Goal: Task Accomplishment & Management: Complete application form

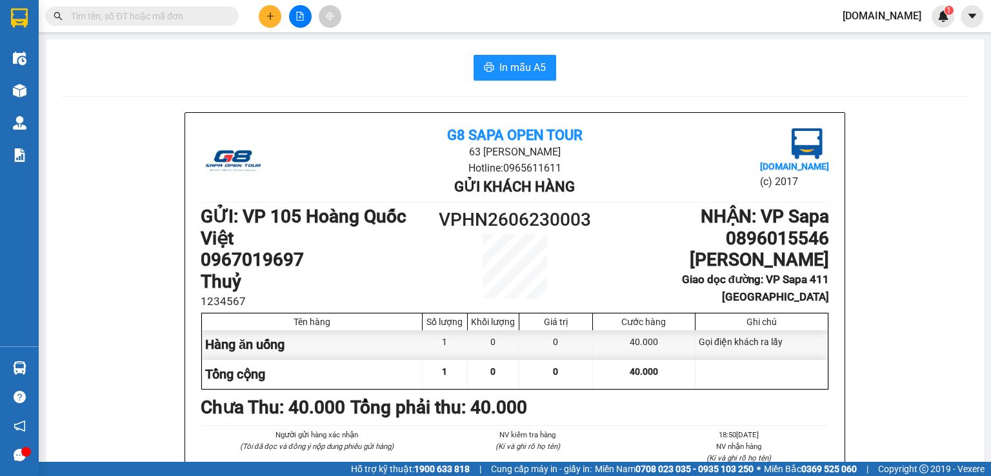
click at [268, 8] on button at bounding box center [270, 16] width 23 height 23
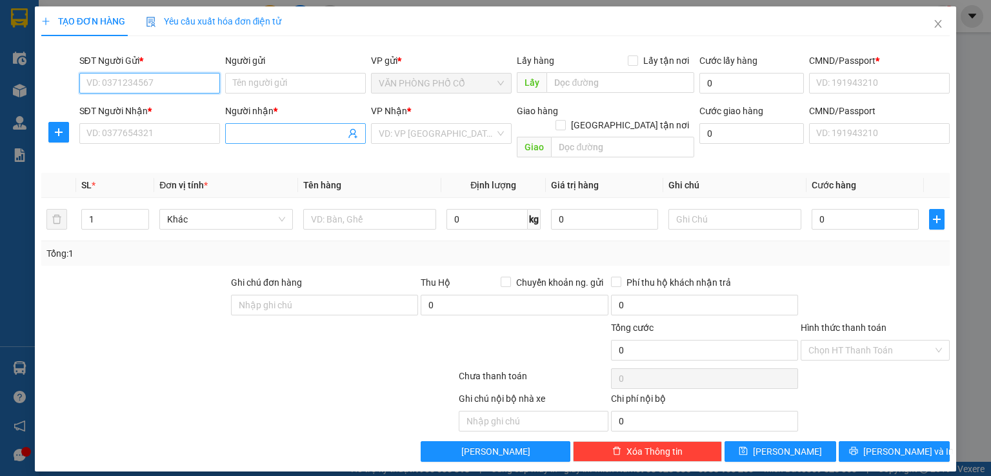
paste input "[PERSON_NAME]"
drag, startPoint x: 145, startPoint y: 78, endPoint x: 0, endPoint y: 78, distance: 145.2
click at [0, 78] on div "TẠO ĐƠN HÀNG Yêu cầu xuất hóa đơn điện tử Transit Pickup Surcharge Ids Transit …" at bounding box center [495, 238] width 991 height 476
type input "[PERSON_NAME]"
click at [274, 90] on input "Người gửi" at bounding box center [295, 83] width 141 height 21
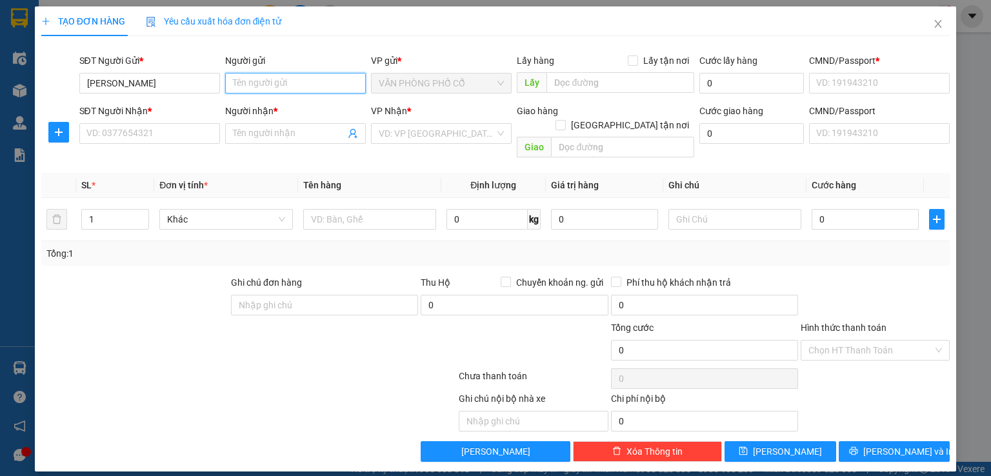
paste input "[PERSON_NAME]"
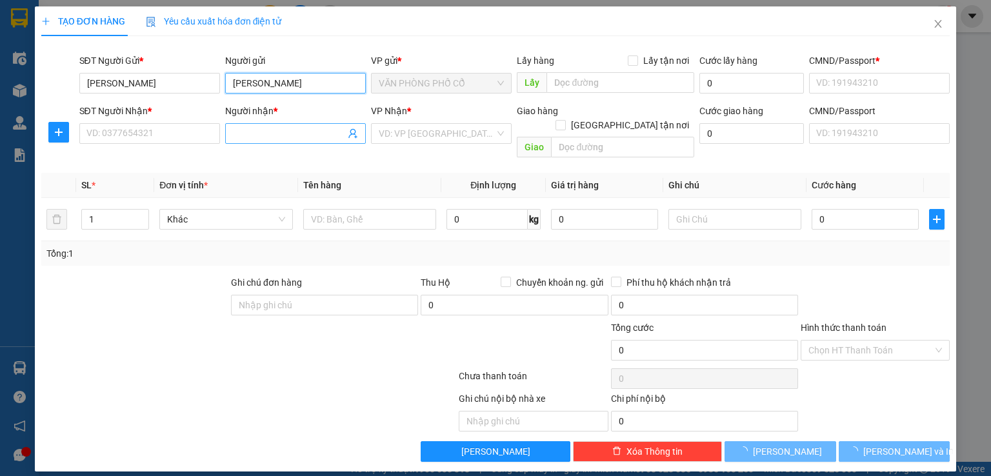
type input "[PERSON_NAME]"
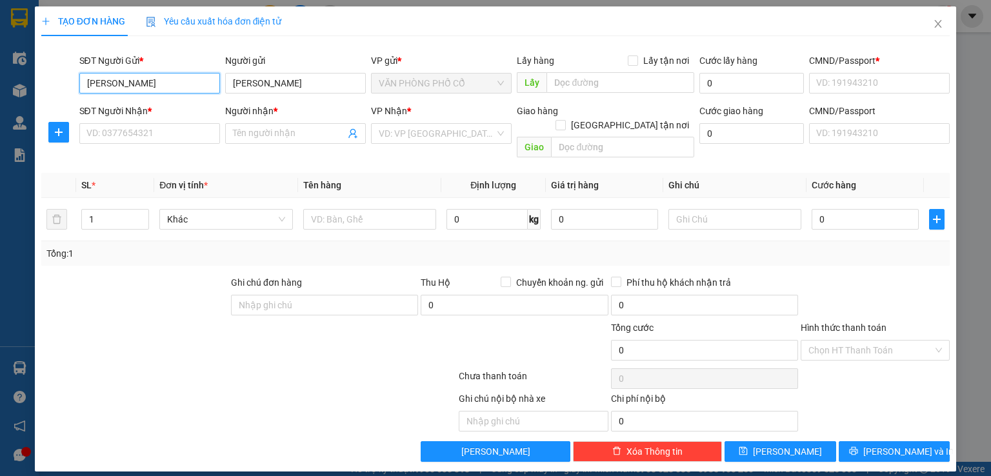
drag, startPoint x: 175, startPoint y: 78, endPoint x: 0, endPoint y: 78, distance: 174.8
click at [0, 78] on div "TẠO ĐƠN HÀNG Yêu cầu xuất hóa đơn điện tử Transit Pickup Surcharge Ids Transit …" at bounding box center [495, 238] width 991 height 476
paste input "0834690501"
type input "0834690501"
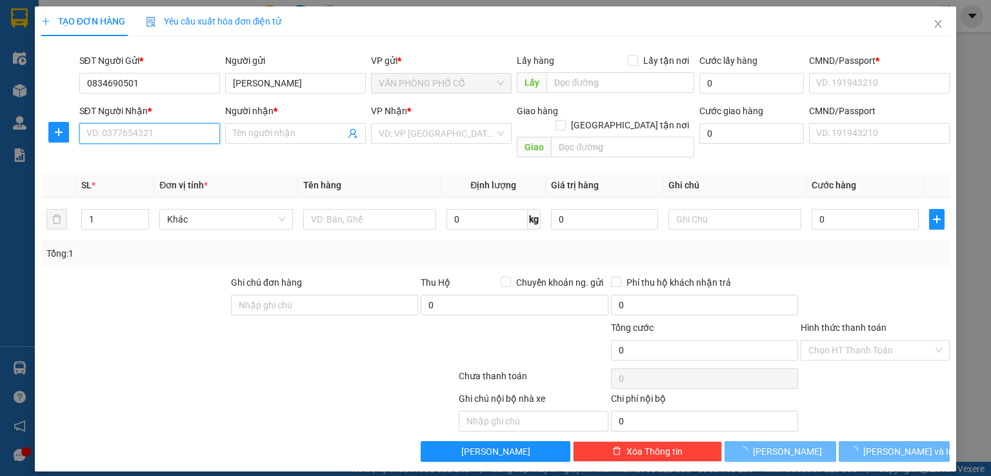
click at [145, 125] on input "SĐT Người Nhận *" at bounding box center [149, 133] width 141 height 21
paste input "0834690501"
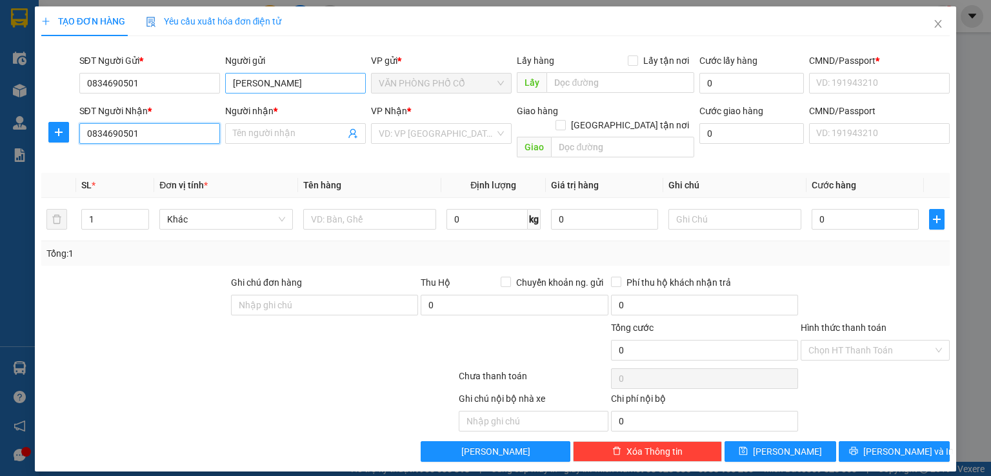
type input "0834690501"
drag, startPoint x: 285, startPoint y: 84, endPoint x: 186, endPoint y: 84, distance: 98.7
click at [186, 84] on div "SĐT Người Gửi * 0834690501 Người gửi Ben Hmong Ben Hmong VP gửi * VĂN PHÒNG PHỐ…" at bounding box center [515, 76] width 876 height 45
click at [302, 132] on input "Người nhận *" at bounding box center [289, 133] width 112 height 14
paste input "[PERSON_NAME]"
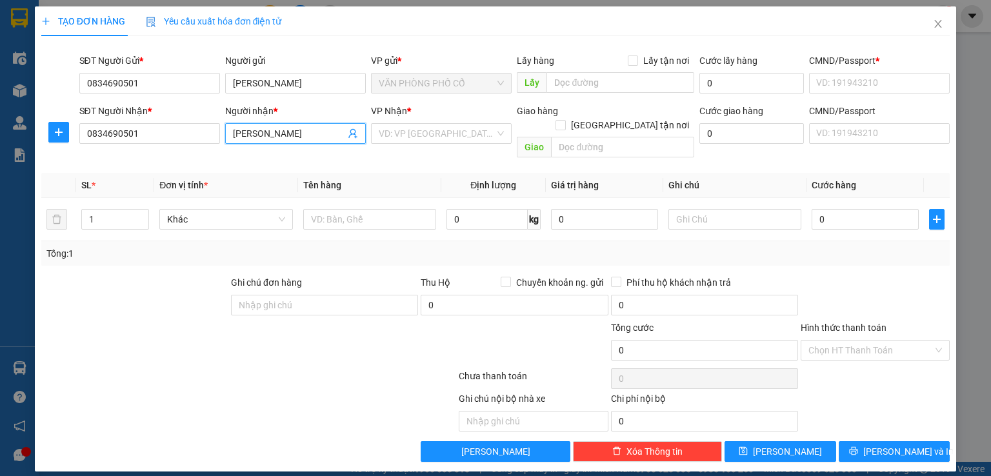
click at [436, 83] on span "VĂN PHÒNG PHỐ CỔ" at bounding box center [441, 83] width 125 height 19
type input "[PERSON_NAME]"
click at [435, 132] on input "search" at bounding box center [437, 133] width 116 height 19
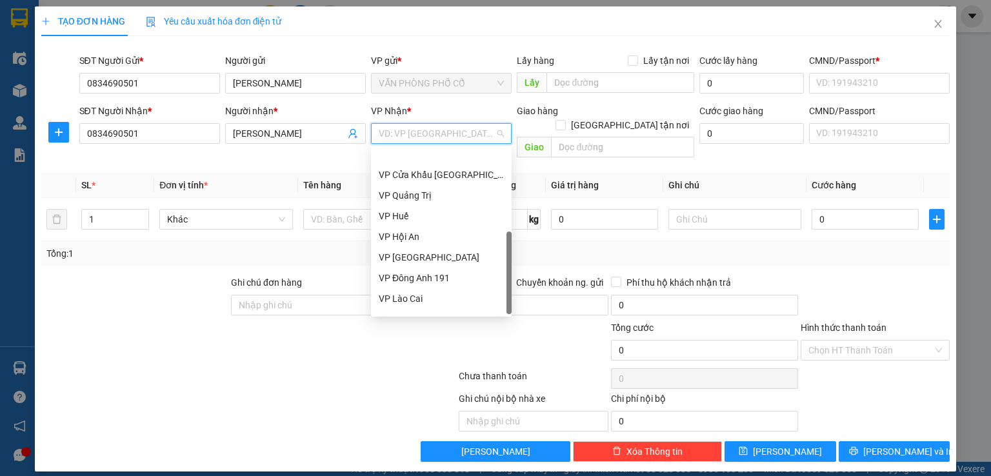
scroll to position [165, 0]
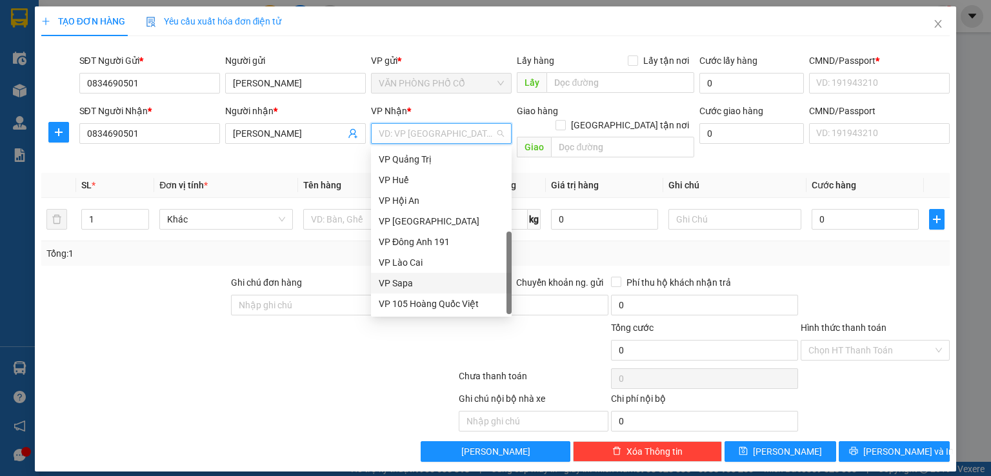
click at [415, 279] on div "VP Sapa" at bounding box center [441, 283] width 125 height 14
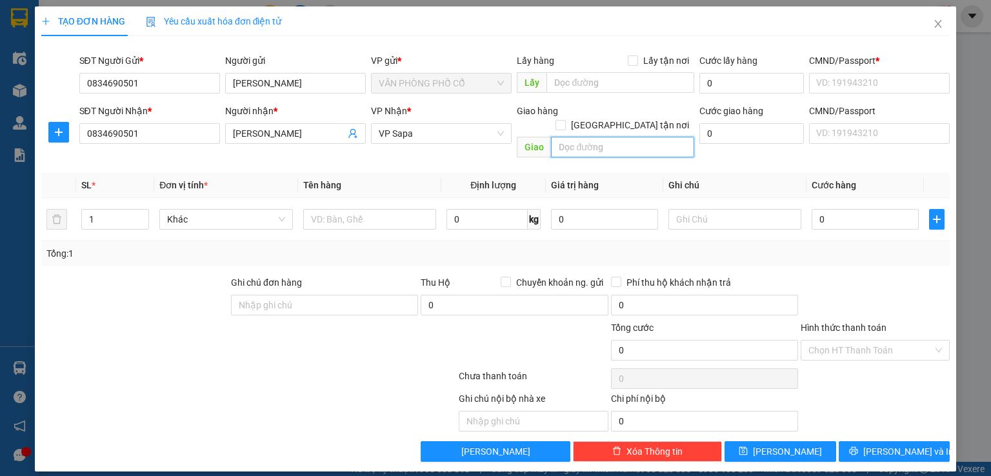
click at [605, 139] on input "text" at bounding box center [622, 147] width 143 height 21
click at [415, 84] on span "VĂN PHÒNG PHỐ CỔ" at bounding box center [441, 83] width 125 height 19
click at [566, 83] on input "text" at bounding box center [620, 82] width 148 height 21
type input "1 Lê Lai"
click at [597, 137] on input "text" at bounding box center [622, 147] width 143 height 21
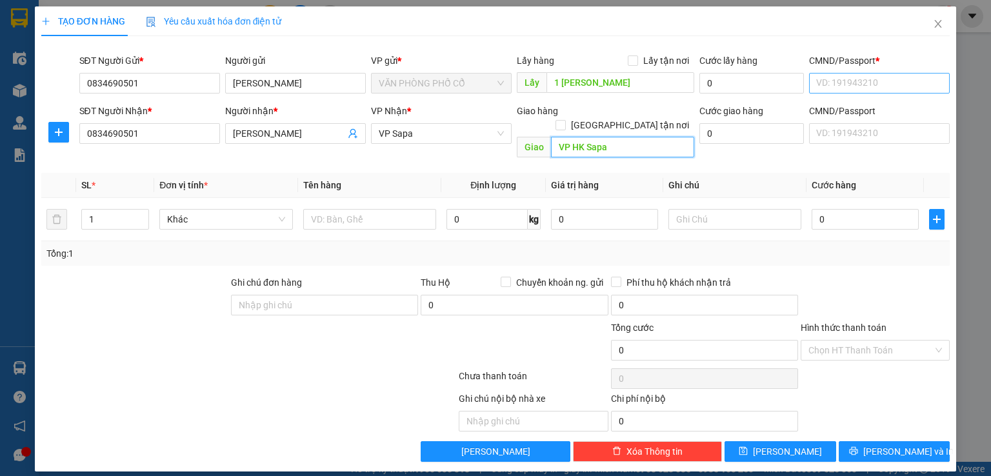
type input "VP HK Sapa"
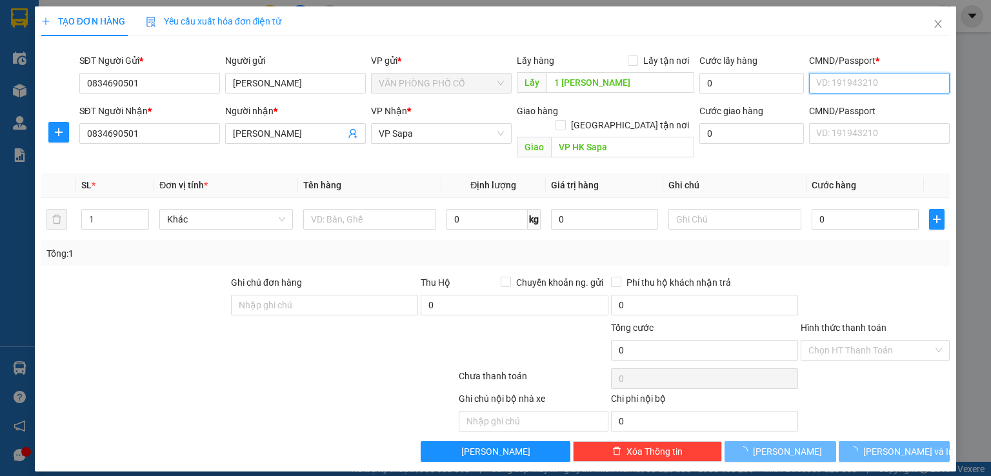
click at [834, 81] on input "CMND/Passport *" at bounding box center [879, 83] width 141 height 21
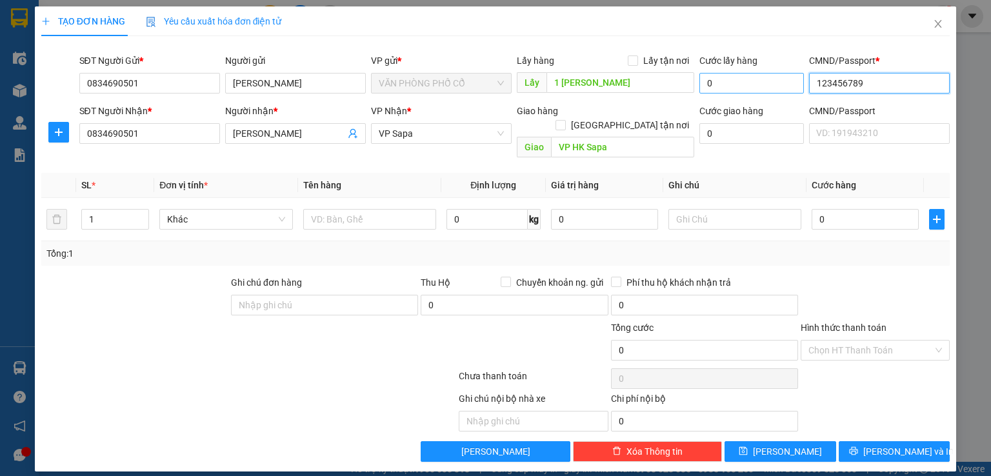
drag, startPoint x: 874, startPoint y: 81, endPoint x: 768, endPoint y: 85, distance: 105.9
click at [768, 85] on div "SĐT Người Gửi * 0834690501 Người gửi Ben Hmong VP gửi * VĂN PHÒNG PHỐ CỔ Lấy hà…" at bounding box center [515, 76] width 876 height 45
type input "123456789"
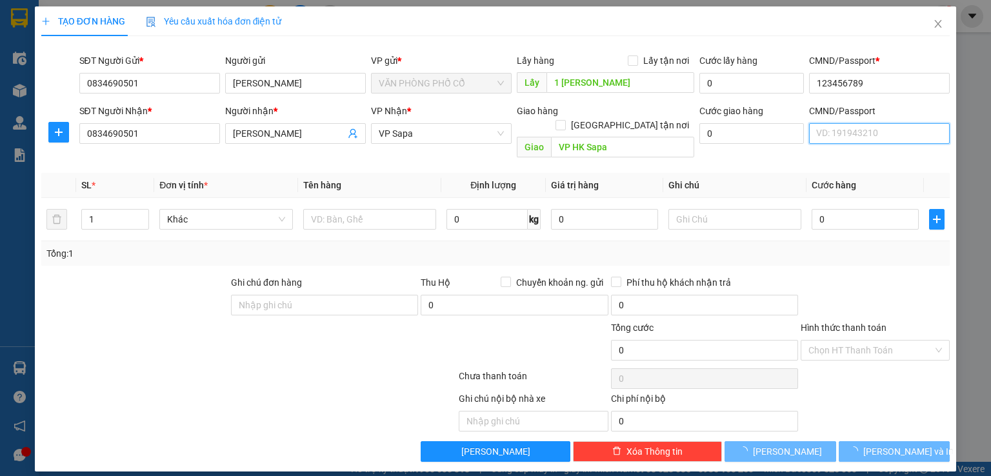
click at [863, 128] on input "CMND/Passport" at bounding box center [879, 133] width 141 height 21
paste input "123456789"
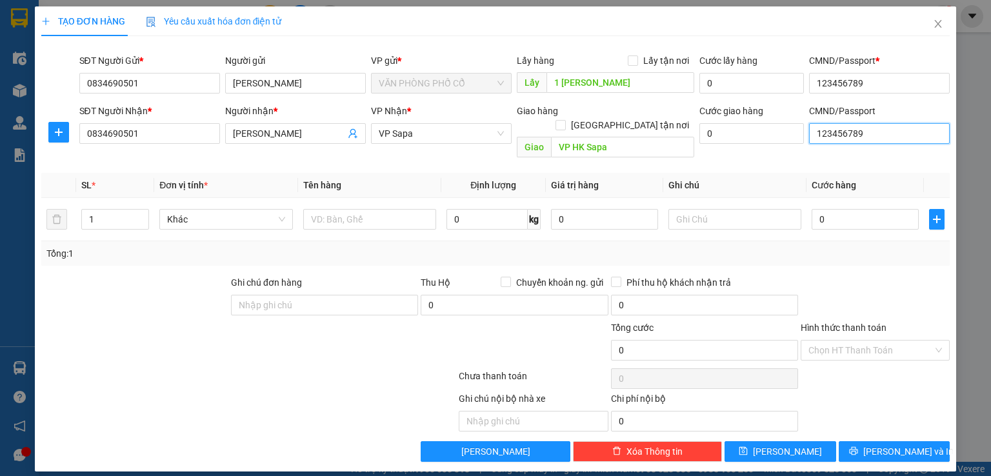
type input "123456789"
click at [352, 209] on input "text" at bounding box center [369, 219] width 133 height 21
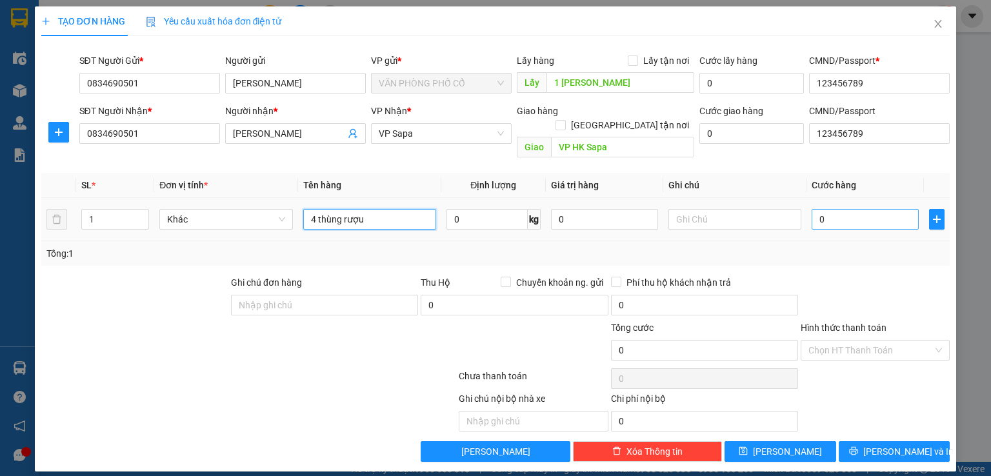
type input "4 thùng rượu"
click at [821, 209] on input "0" at bounding box center [865, 219] width 107 height 21
type input "2"
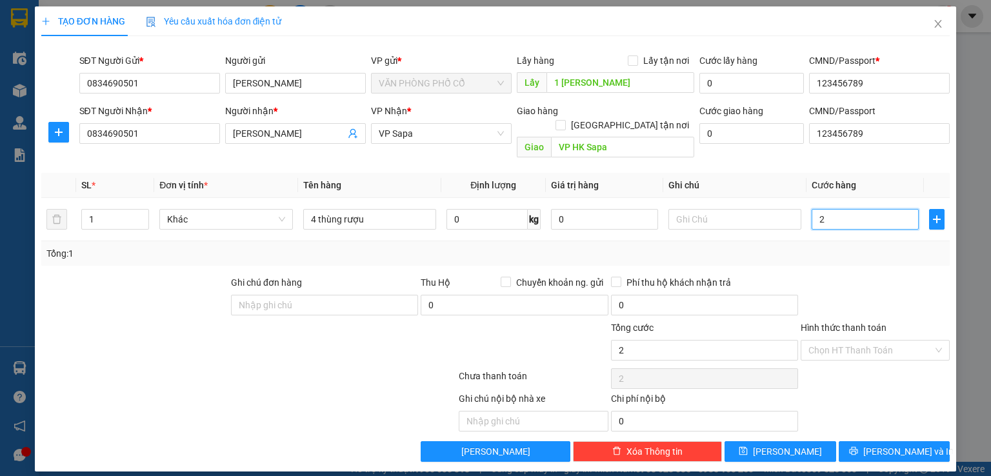
type input "20"
type input "200"
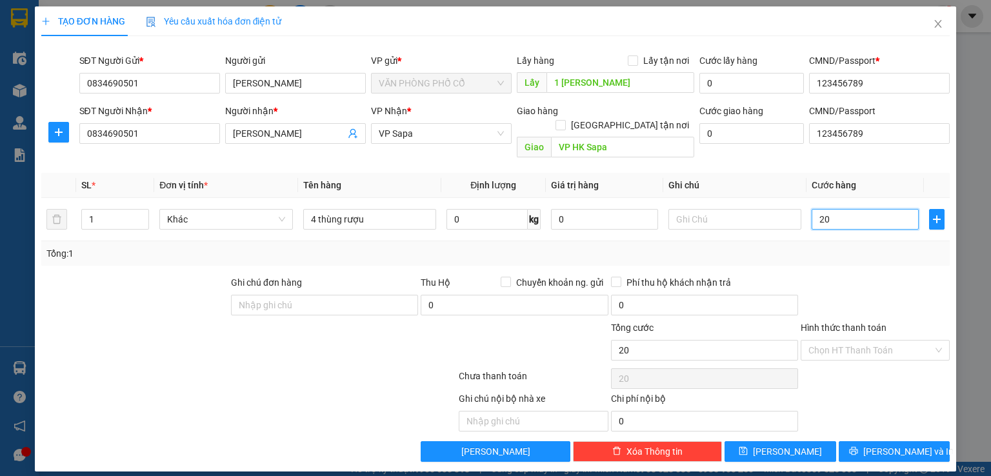
type input "200"
type input "2.000"
type input "20.000"
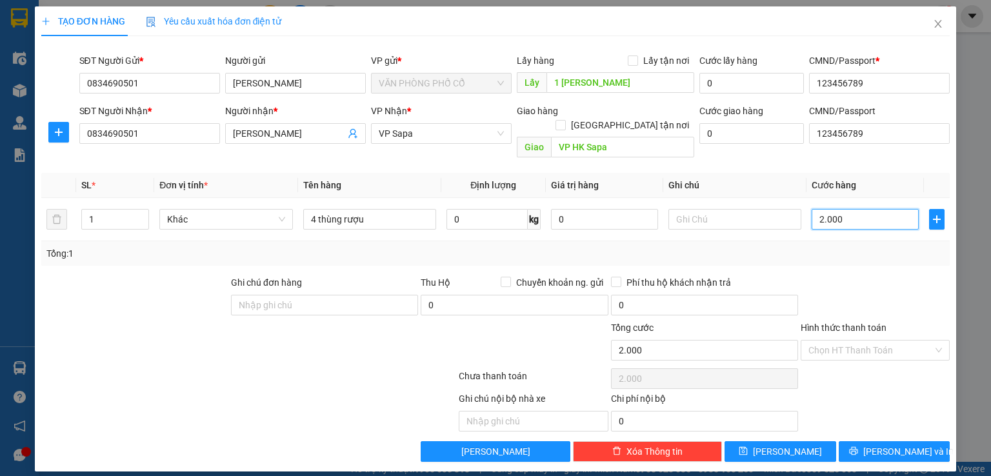
type input "20.000"
type input "200.000"
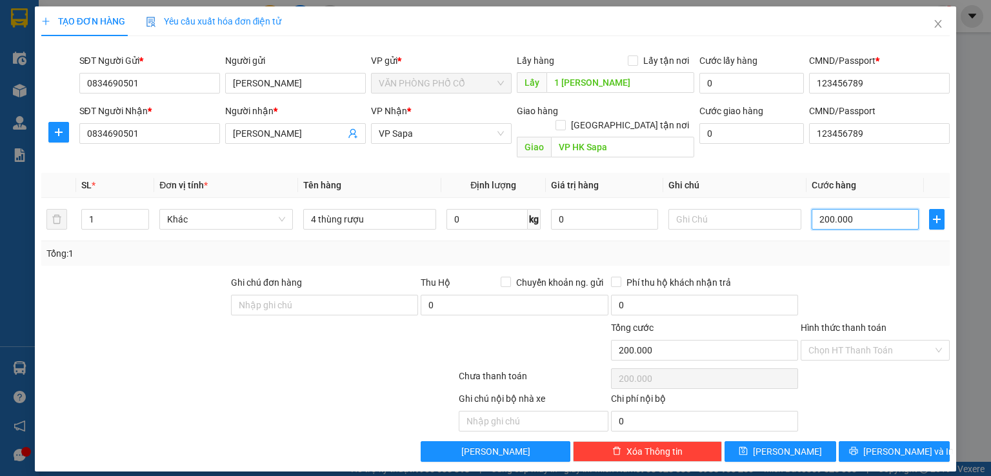
type input "200.000"
click at [855, 246] on div "Tổng: 1" at bounding box center [495, 253] width 898 height 14
click at [914, 445] on span "Lưu và In" at bounding box center [908, 452] width 90 height 14
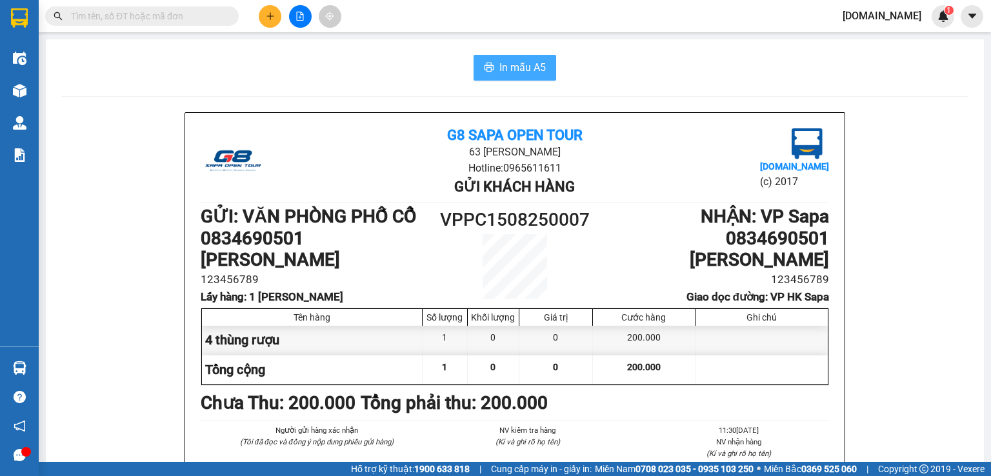
click at [506, 70] on span "In mẫu A5" at bounding box center [522, 67] width 46 height 16
click at [490, 65] on button "In mẫu A5" at bounding box center [515, 68] width 83 height 26
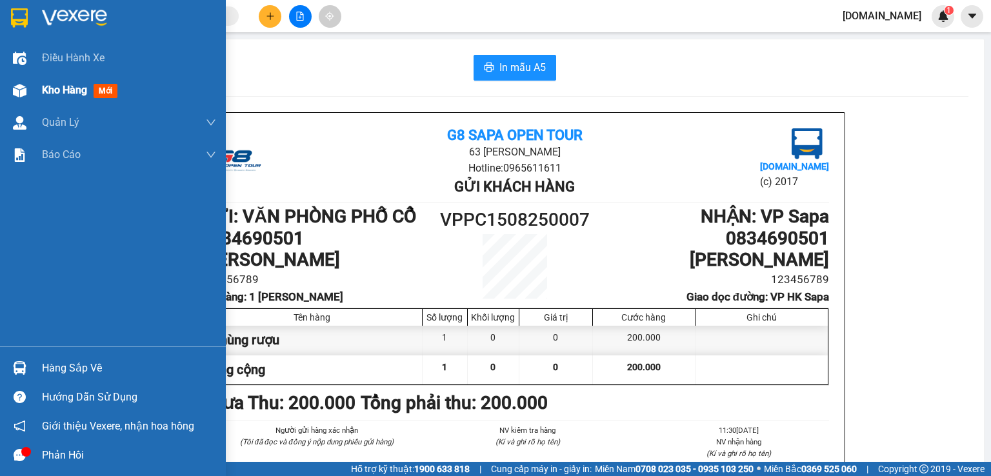
click at [24, 84] on img at bounding box center [20, 91] width 14 height 14
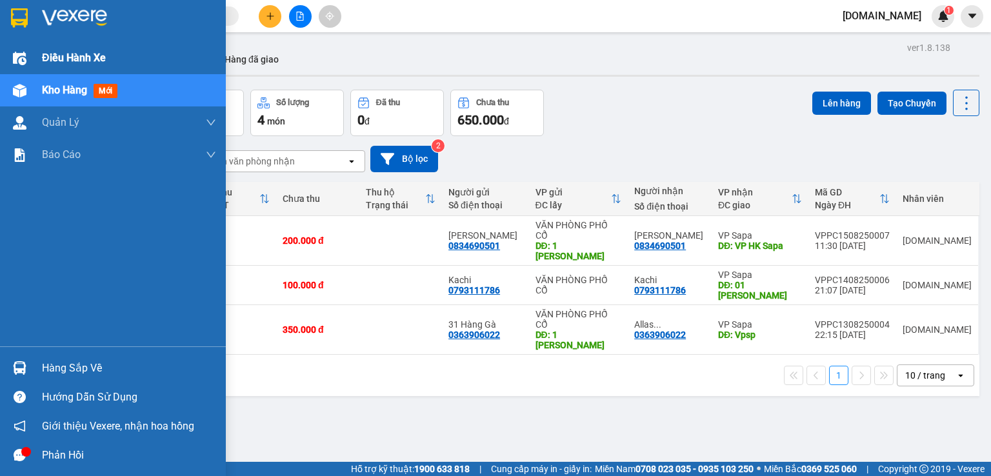
click at [36, 62] on div "Điều hành xe" at bounding box center [113, 58] width 226 height 32
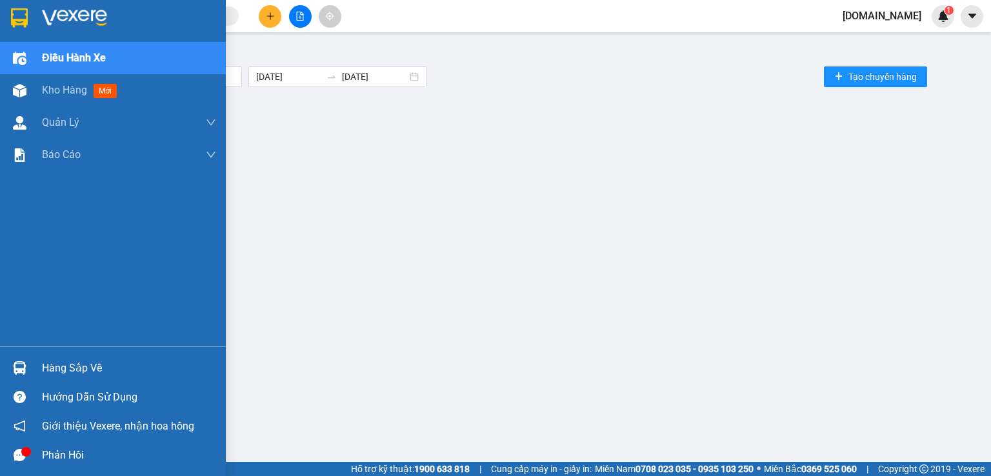
click at [72, 17] on img at bounding box center [74, 17] width 65 height 19
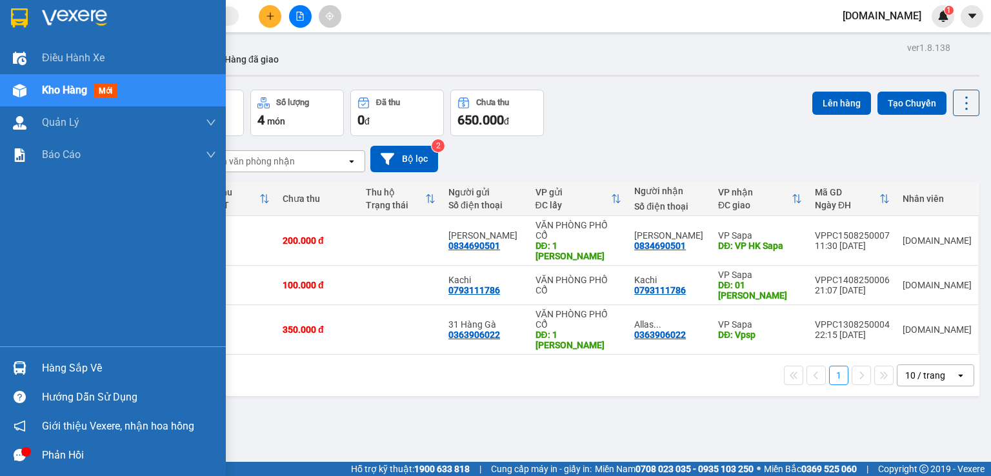
click at [44, 18] on img at bounding box center [74, 17] width 65 height 19
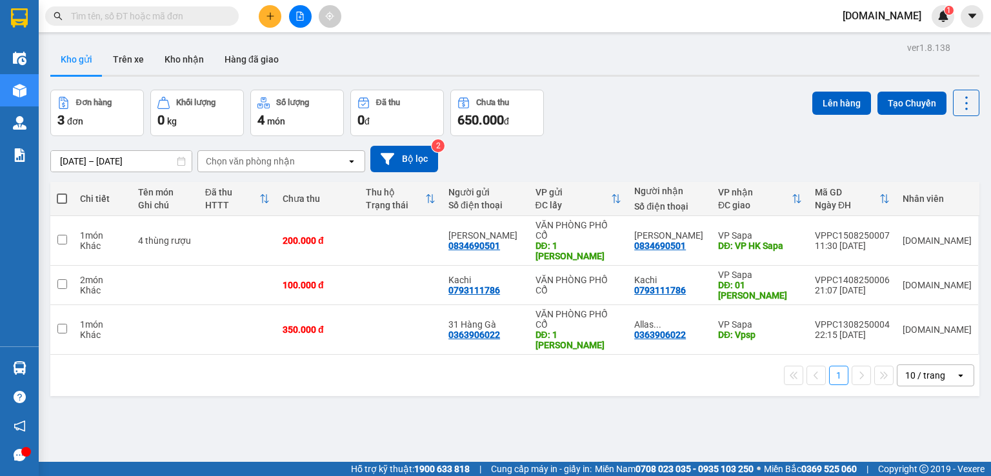
click at [63, 23] on span at bounding box center [142, 15] width 194 height 19
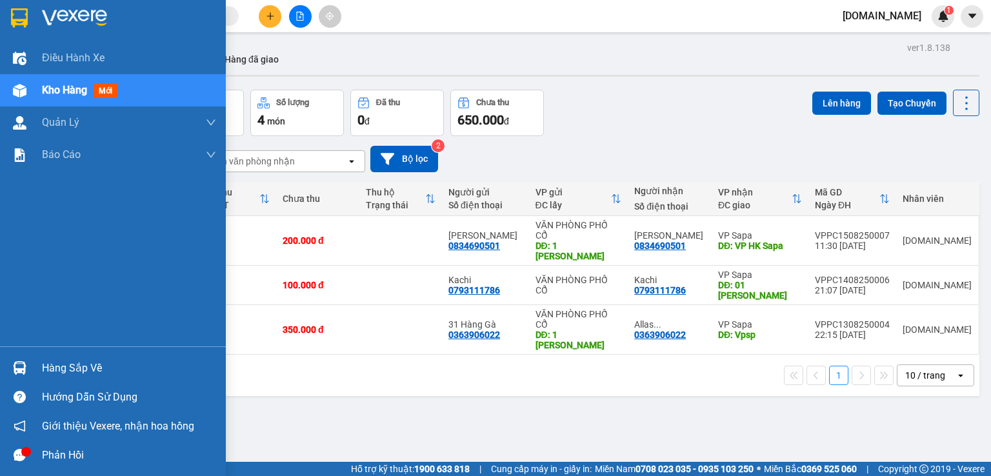
click at [79, 17] on img at bounding box center [74, 17] width 65 height 19
